Goal: Task Accomplishment & Management: Manage account settings

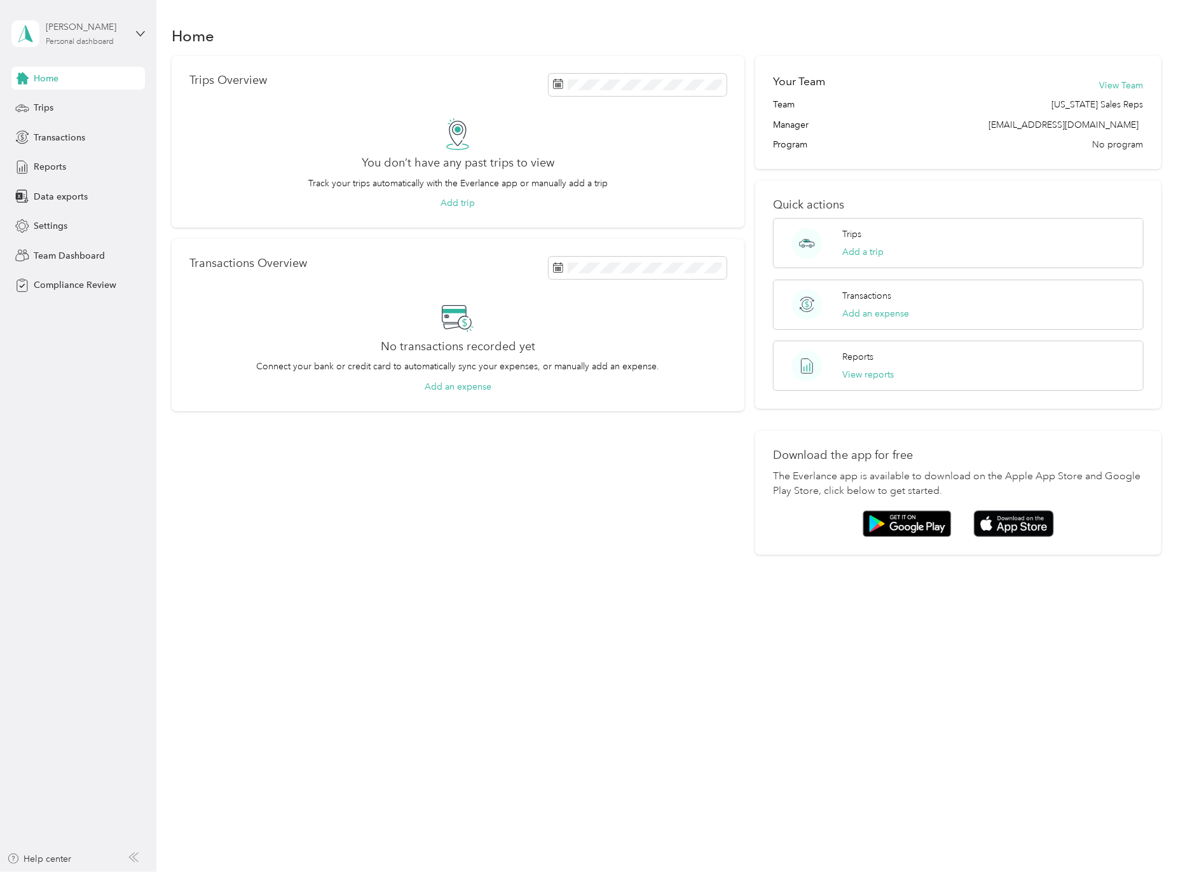
click at [88, 41] on div "Personal dashboard" at bounding box center [80, 42] width 68 height 8
click at [85, 107] on div "Team dashboard" at bounding box center [56, 102] width 68 height 13
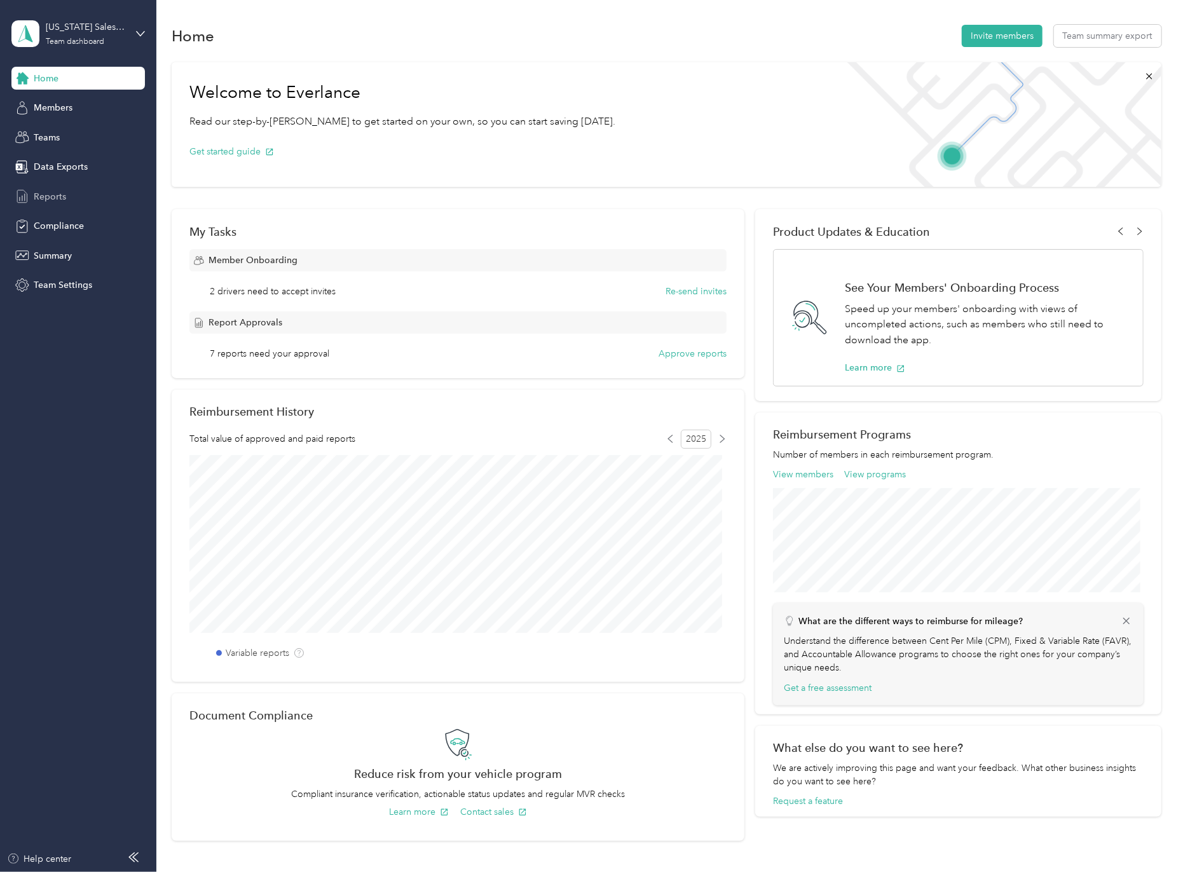
click at [55, 194] on span "Reports" at bounding box center [50, 196] width 32 height 13
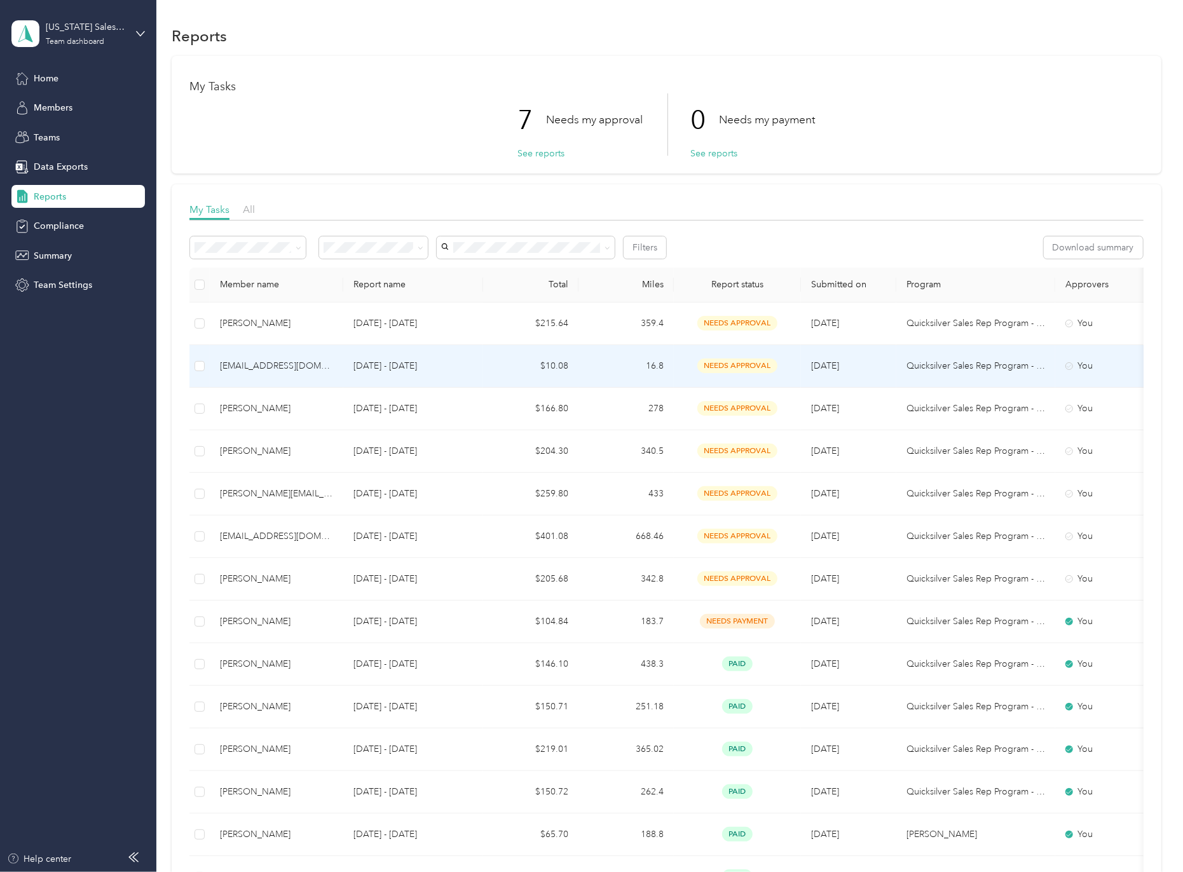
click at [324, 364] on div "[EMAIL_ADDRESS][DOMAIN_NAME]" at bounding box center [276, 366] width 113 height 14
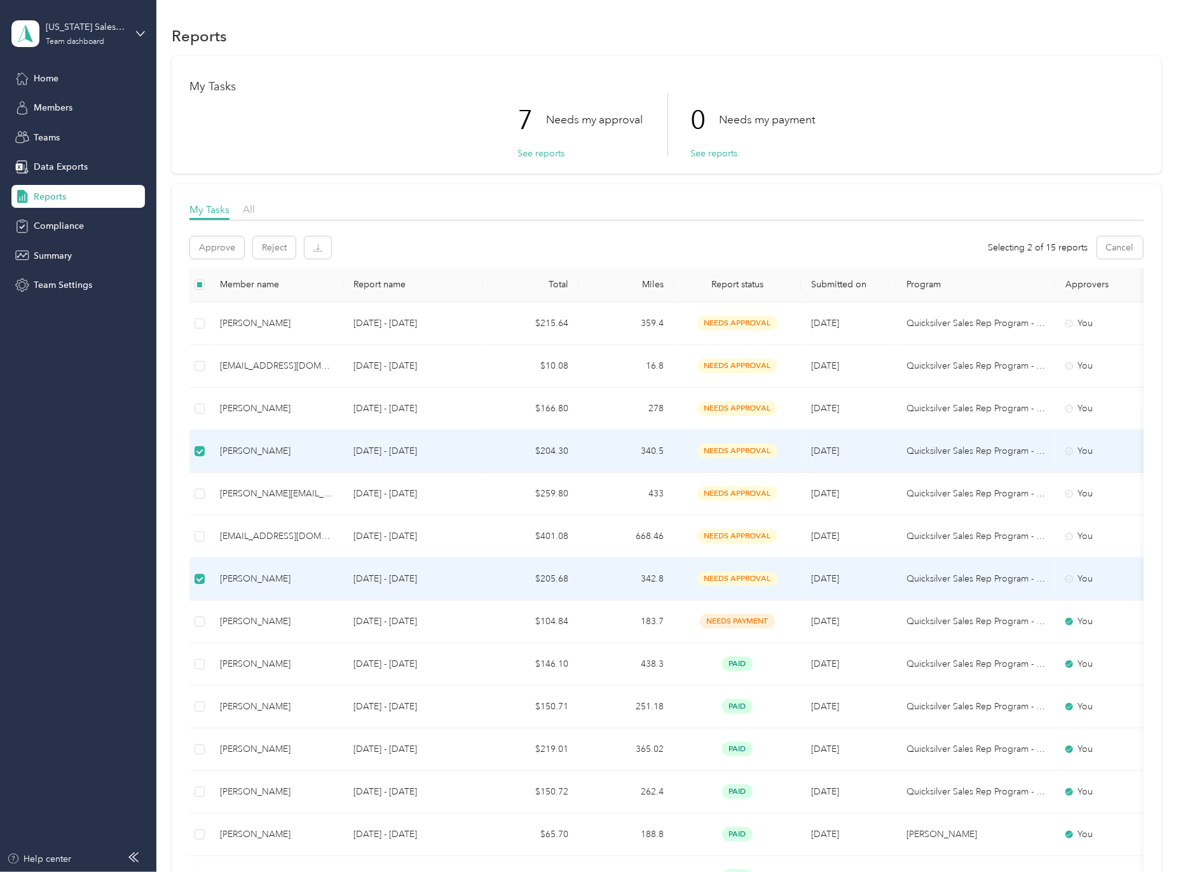
click at [255, 577] on div "[PERSON_NAME]" at bounding box center [276, 579] width 113 height 14
click at [229, 250] on button "Approve" at bounding box center [217, 247] width 54 height 22
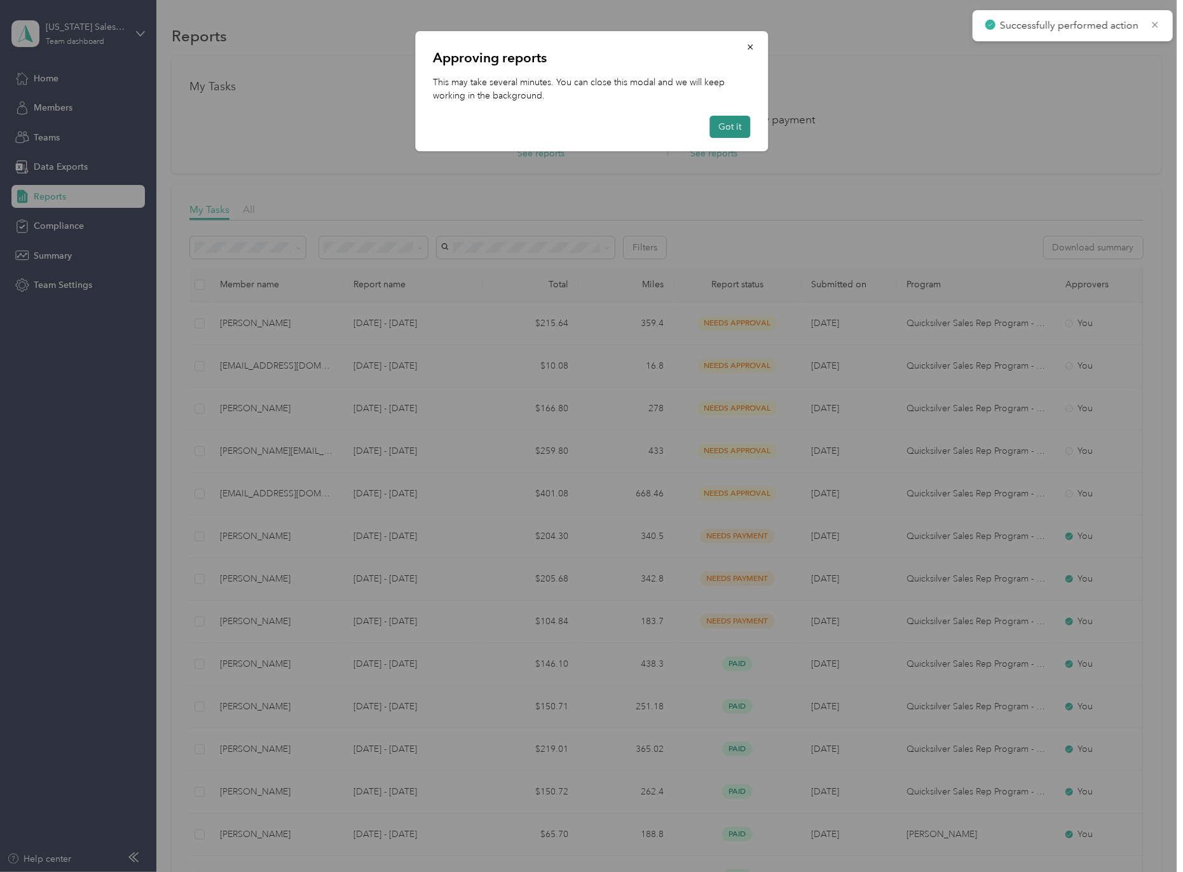
click at [741, 123] on button "Got it" at bounding box center [729, 127] width 41 height 22
